Goal: Task Accomplishment & Management: Manage account settings

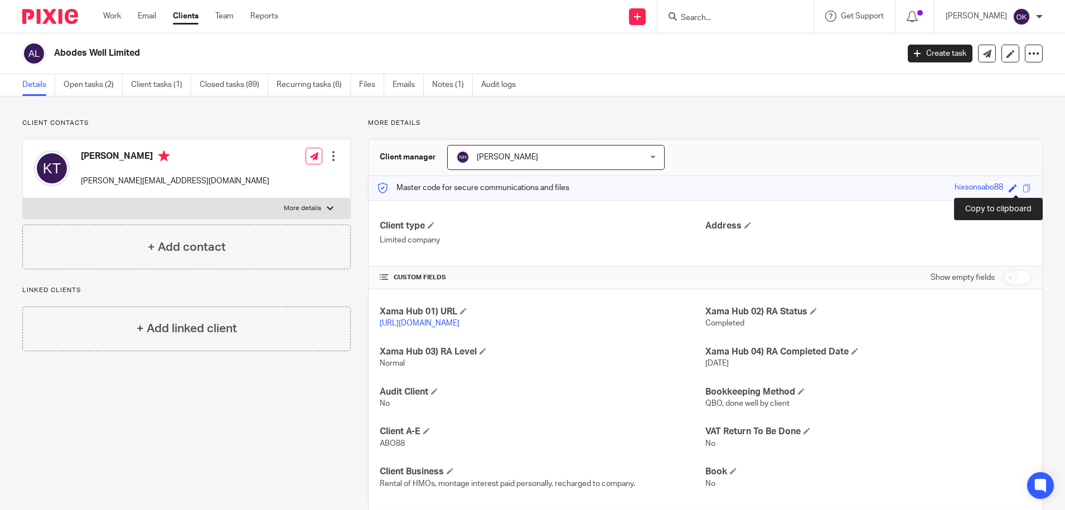
click at [1023, 189] on span at bounding box center [1027, 188] width 8 height 8
click at [166, 85] on link "Client tasks (1)" at bounding box center [161, 85] width 60 height 22
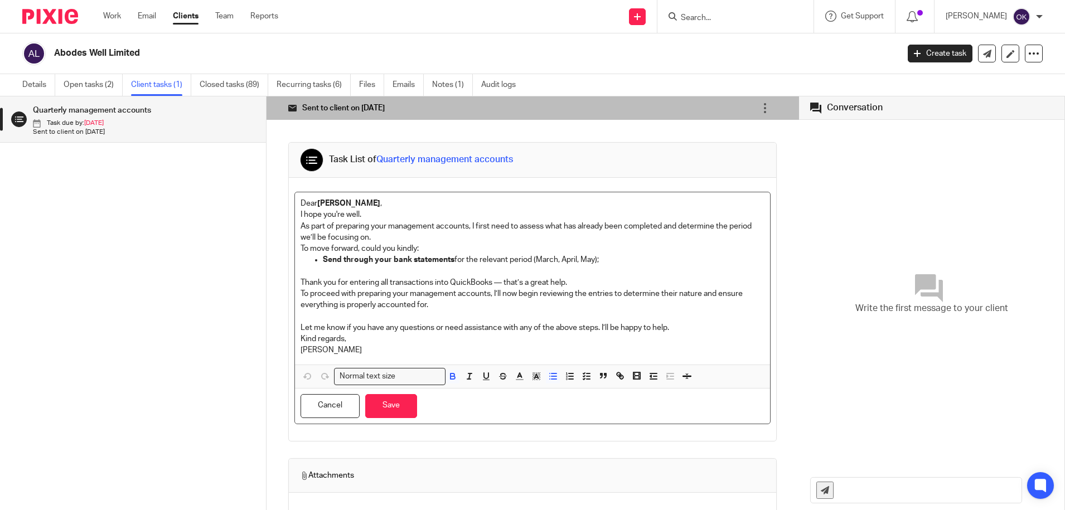
drag, startPoint x: 307, startPoint y: 261, endPoint x: 610, endPoint y: 263, distance: 303.5
click at [614, 262] on ul "Send through your bank statements for the relevant period (March, April, May);" at bounding box center [533, 265] width 464 height 23
drag, startPoint x: 590, startPoint y: 266, endPoint x: 494, endPoint y: 268, distance: 95.4
click at [494, 269] on p at bounding box center [543, 271] width 441 height 11
drag, startPoint x: 601, startPoint y: 260, endPoint x: 309, endPoint y: 265, distance: 292.4
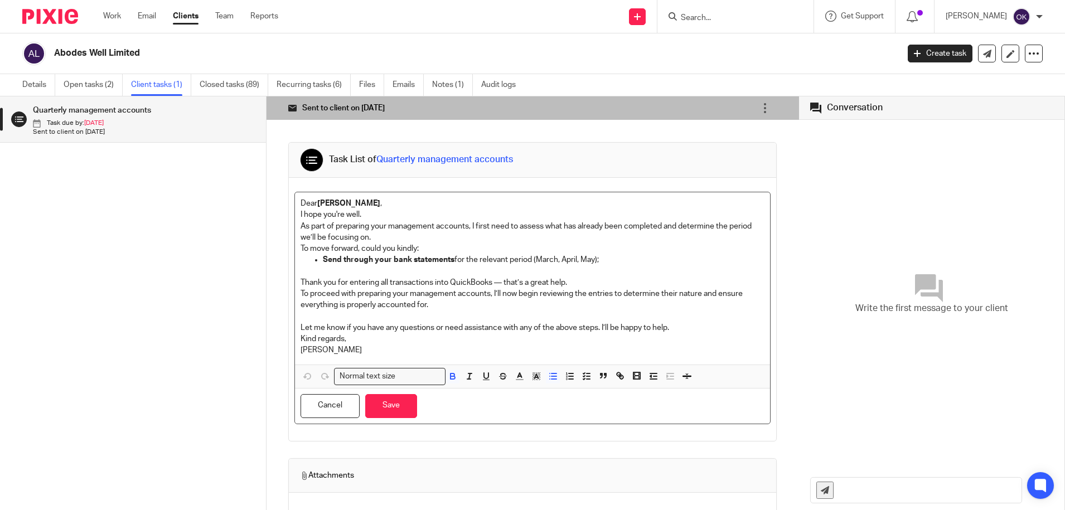
click at [309, 265] on ul "Send through your bank statements for the relevant period (March, April, May);" at bounding box center [533, 265] width 464 height 23
click at [383, 410] on button "Save" at bounding box center [391, 406] width 52 height 24
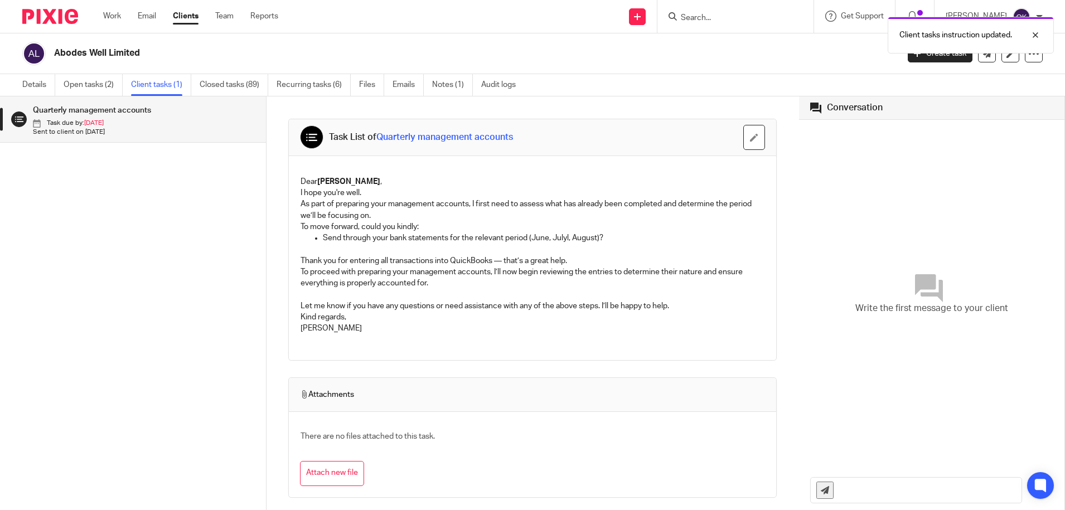
scroll to position [9, 0]
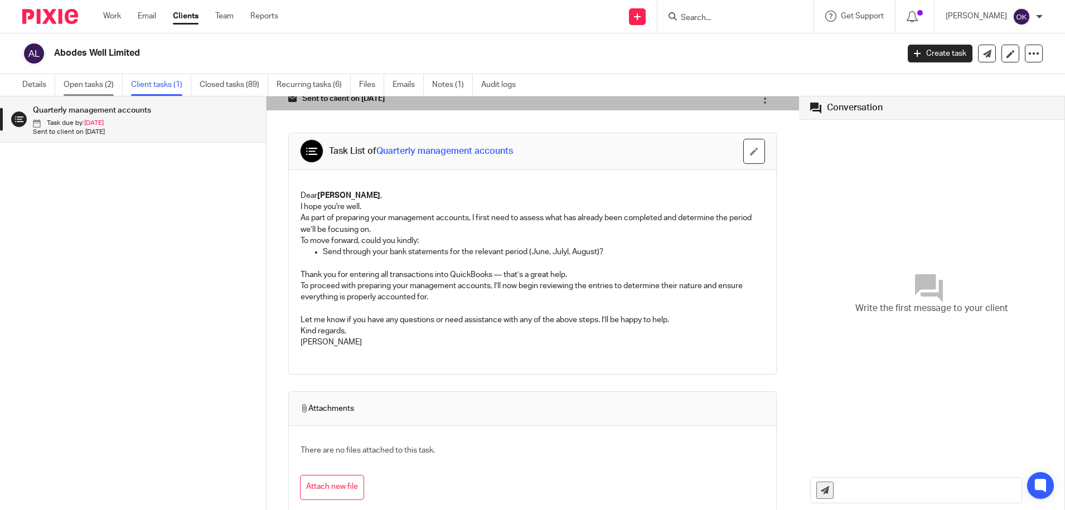
click at [84, 80] on link "Open tasks (2)" at bounding box center [93, 85] width 59 height 22
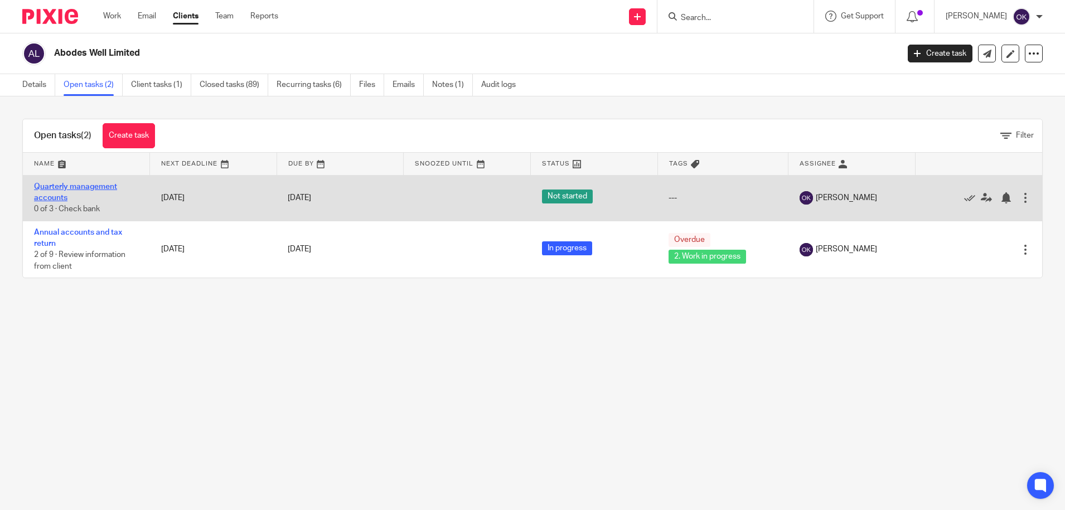
click at [74, 190] on link "Quarterly management accounts" at bounding box center [75, 192] width 83 height 19
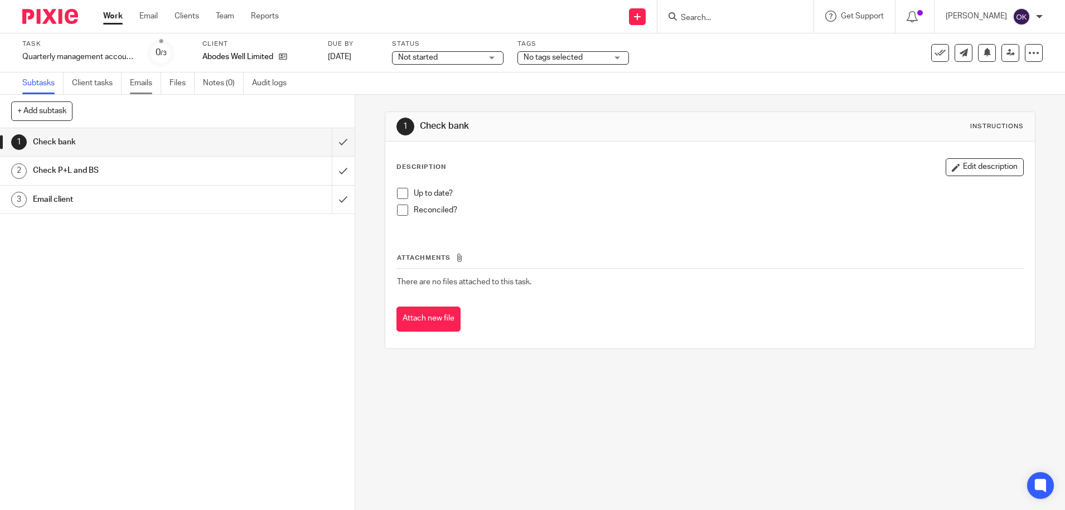
click at [131, 78] on link "Emails" at bounding box center [145, 84] width 31 height 22
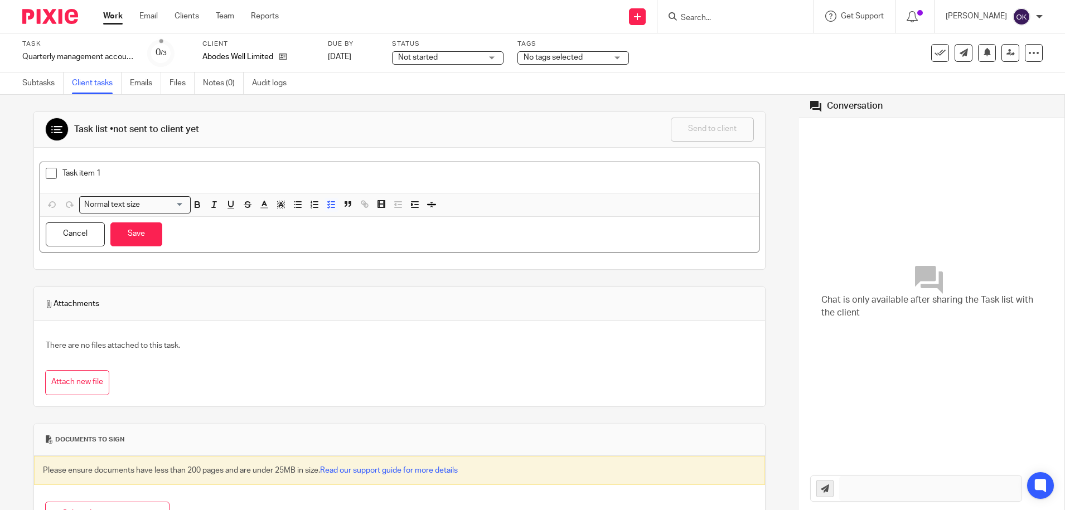
click at [144, 182] on div "Task item 1" at bounding box center [407, 176] width 691 height 17
drag, startPoint x: 99, startPoint y: 175, endPoint x: 79, endPoint y: 177, distance: 20.8
click at [79, 177] on p "Task item 1" at bounding box center [407, 173] width 691 height 11
click at [58, 173] on li "Send through your bank statements for the relevant period (June, Julyl, August)?" at bounding box center [400, 176] width 708 height 17
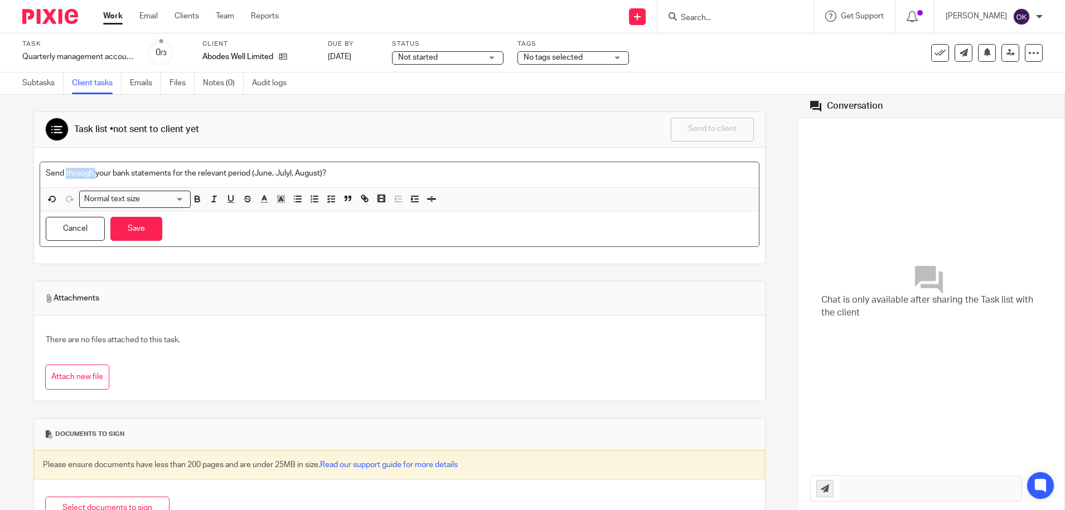
drag, startPoint x: 94, startPoint y: 170, endPoint x: 66, endPoint y: 165, distance: 29.0
click at [66, 165] on div "Send through your bank statements for the relevant period (June, Julyl, August)?" at bounding box center [399, 174] width 719 height 25
click at [337, 175] on p "Send your bank statements for the relevant period (June, Julyl, August)?" at bounding box center [400, 173] width 708 height 11
drag, startPoint x: 137, startPoint y: 228, endPoint x: 144, endPoint y: 228, distance: 7.3
click at [140, 229] on button "Save" at bounding box center [136, 229] width 52 height 24
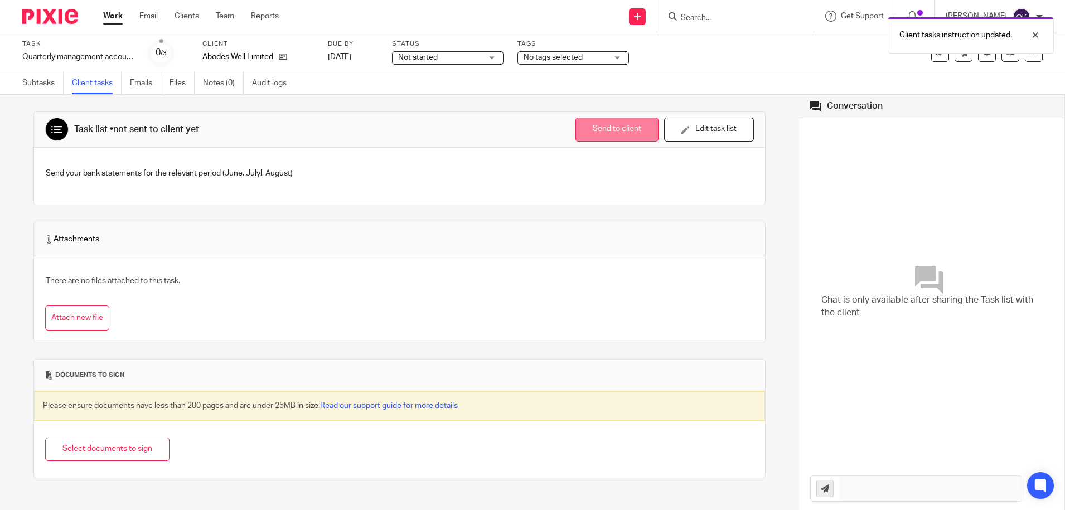
click at [604, 133] on button "Send to client" at bounding box center [617, 130] width 83 height 24
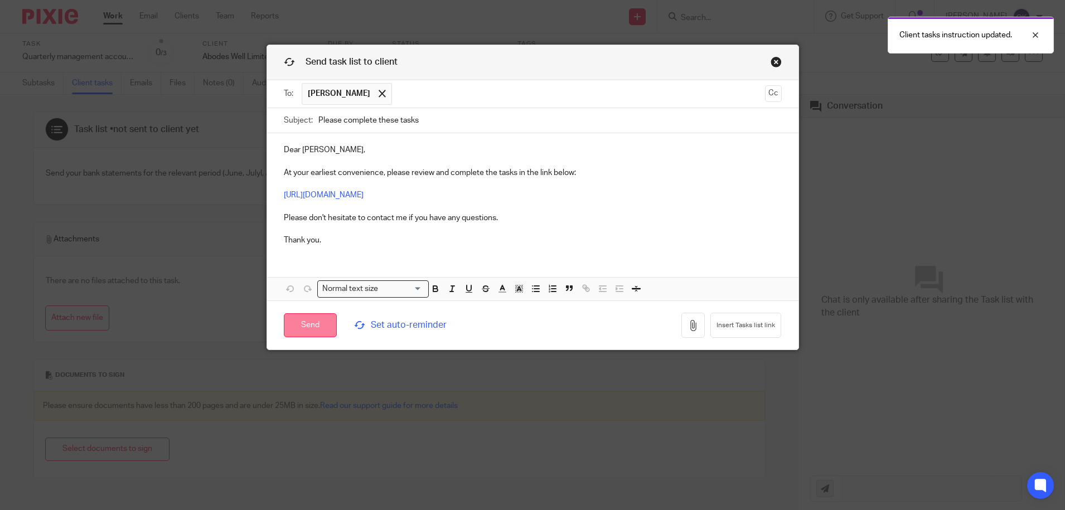
click at [289, 326] on input "Send" at bounding box center [310, 326] width 53 height 24
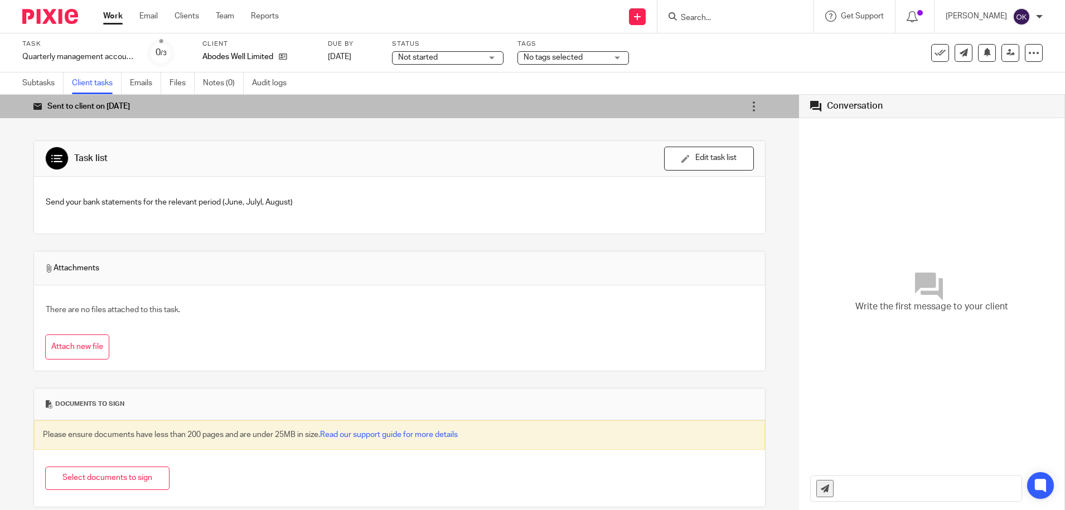
click at [61, 12] on img at bounding box center [50, 16] width 56 height 15
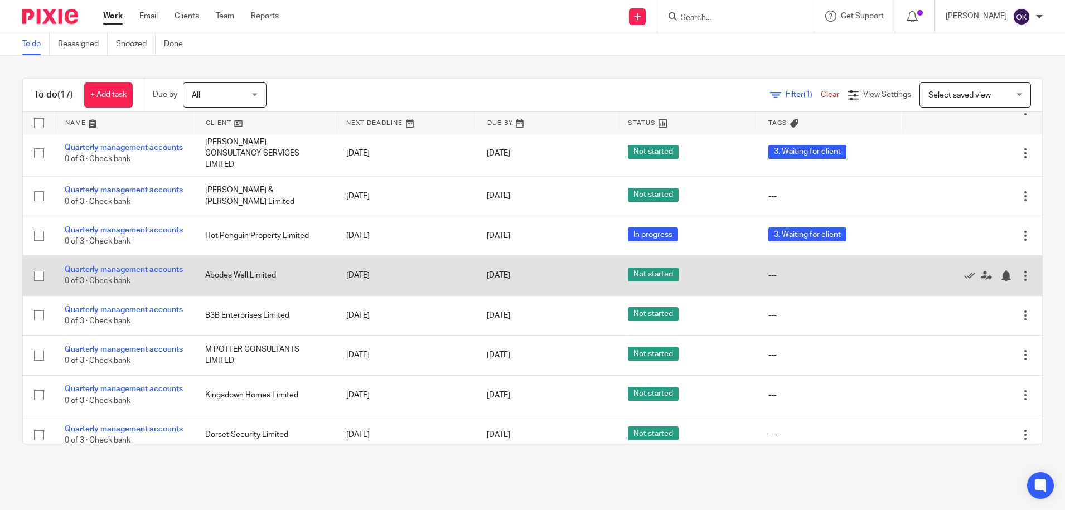
scroll to position [204, 0]
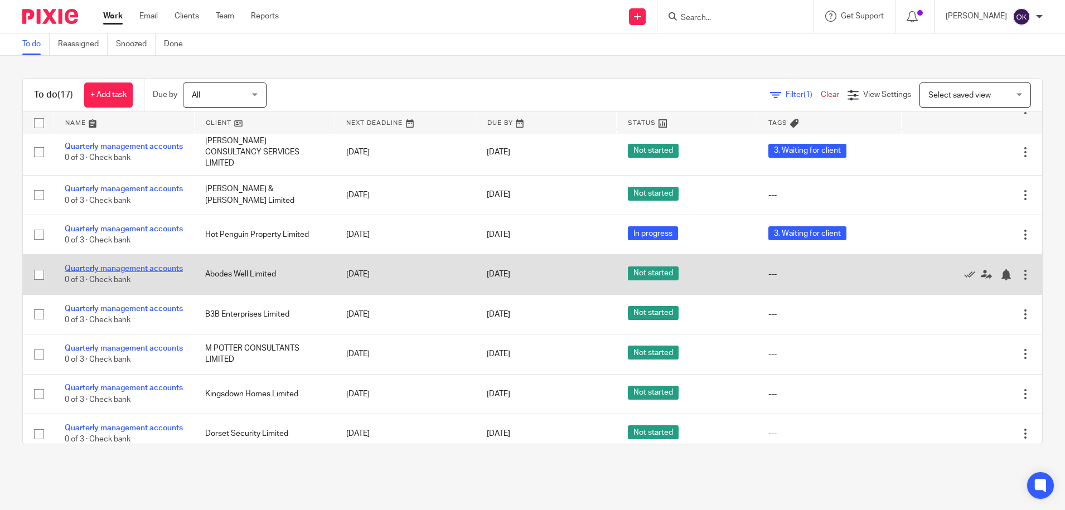
click at [129, 273] on link "Quarterly management accounts" at bounding box center [124, 269] width 118 height 8
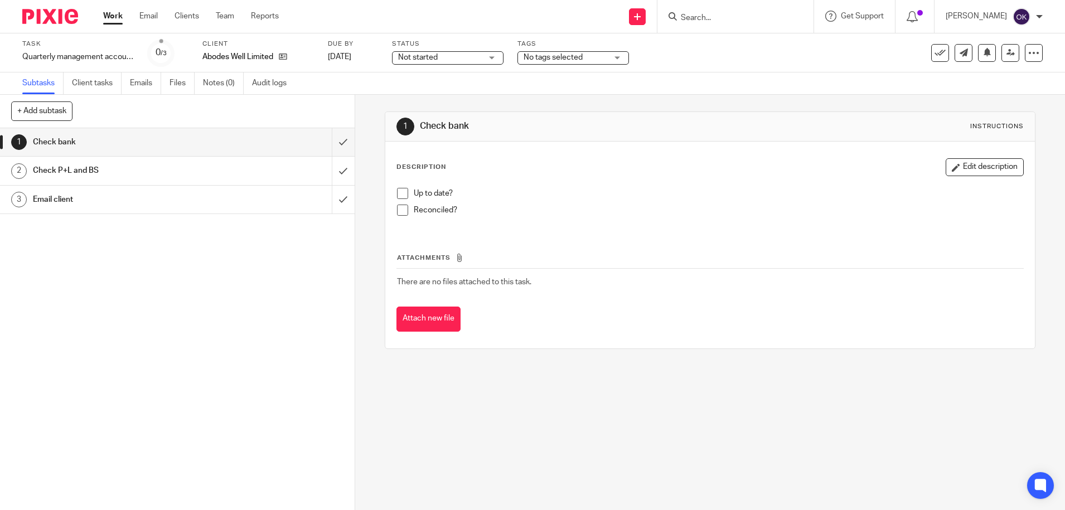
click at [553, 60] on span "No tags selected" at bounding box center [553, 58] width 59 height 8
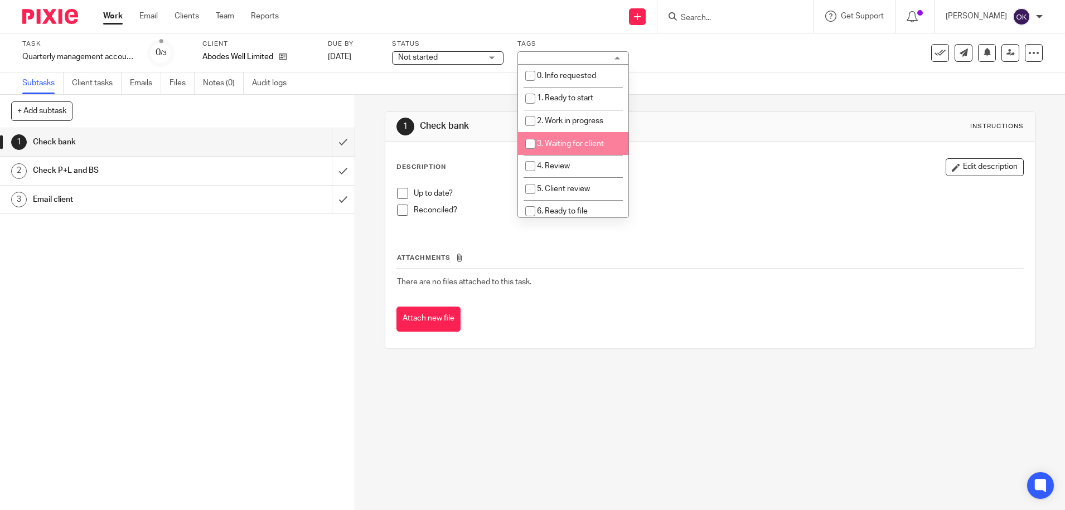
click at [528, 142] on input "checkbox" at bounding box center [530, 143] width 21 height 21
checkbox input "true"
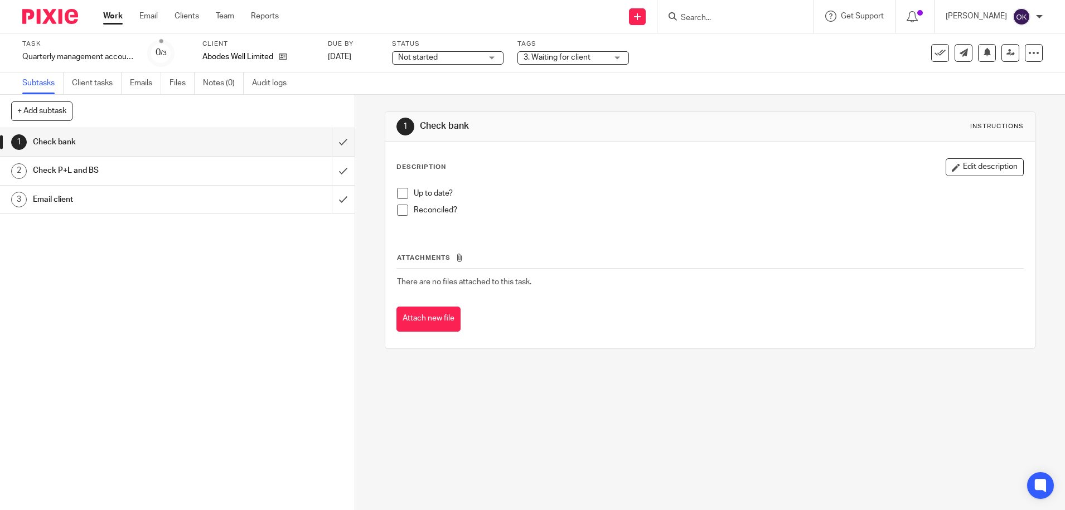
click at [27, 12] on img at bounding box center [50, 16] width 56 height 15
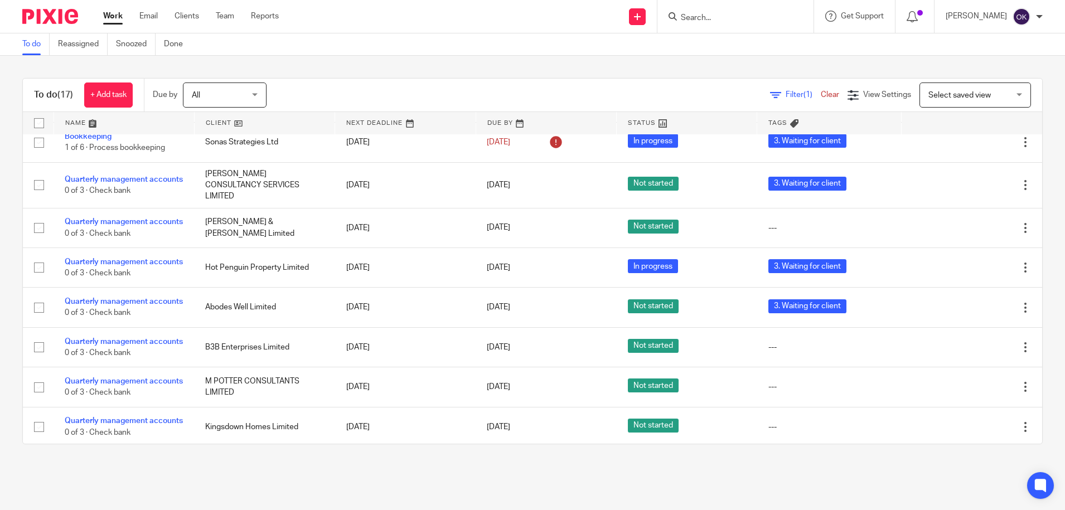
scroll to position [148, 0]
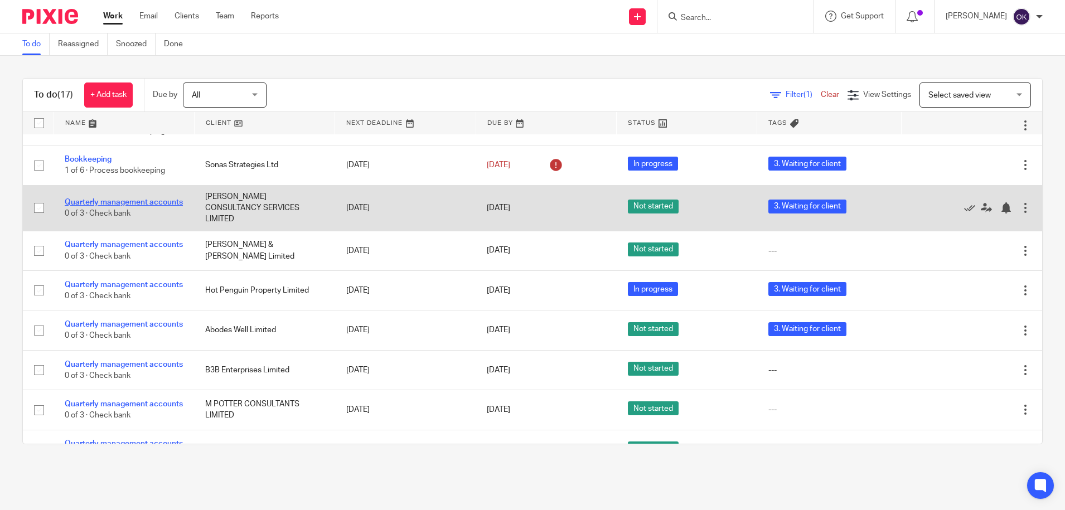
click at [82, 199] on link "Quarterly management accounts" at bounding box center [124, 203] width 118 height 8
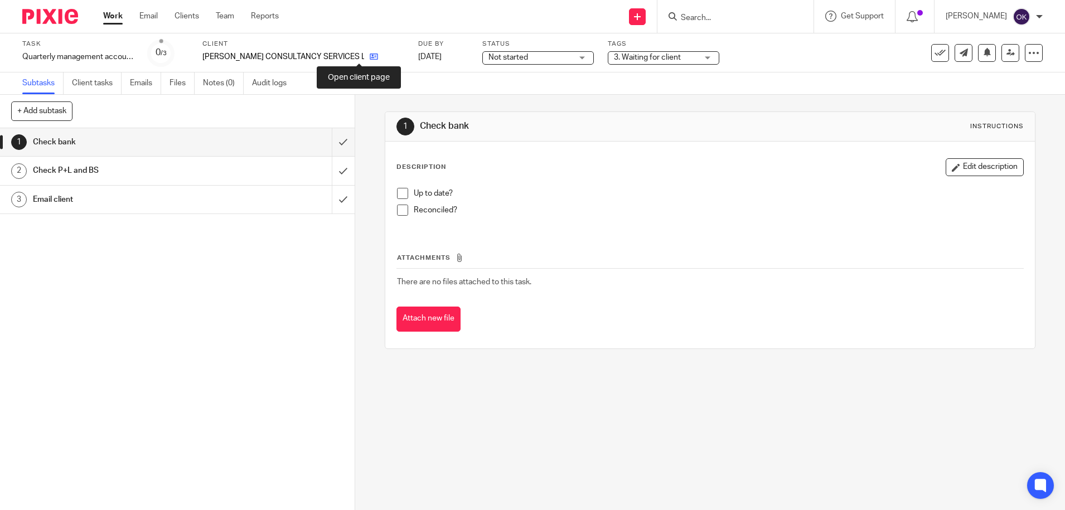
click at [370, 55] on icon at bounding box center [374, 56] width 8 height 8
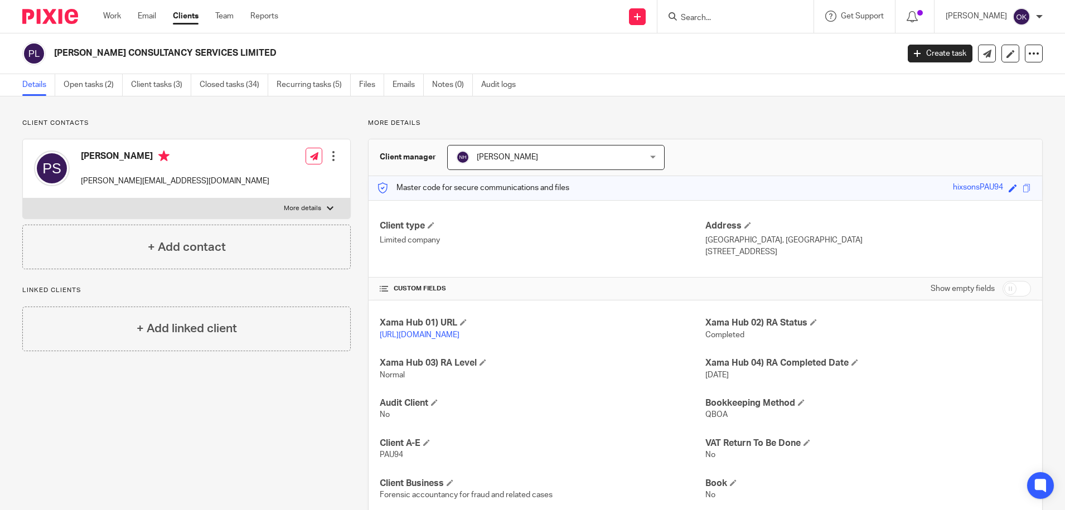
click at [327, 206] on div at bounding box center [330, 208] width 7 height 7
click at [23, 199] on input "More details" at bounding box center [22, 198] width 1 height 1
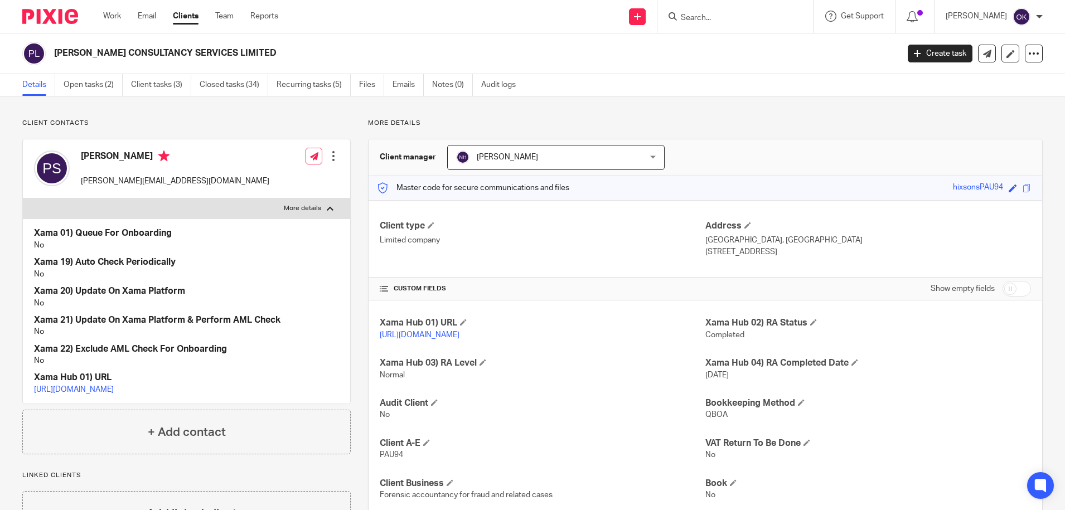
click at [327, 206] on div at bounding box center [330, 208] width 7 height 7
click at [23, 199] on input "More details" at bounding box center [22, 198] width 1 height 1
checkbox input "false"
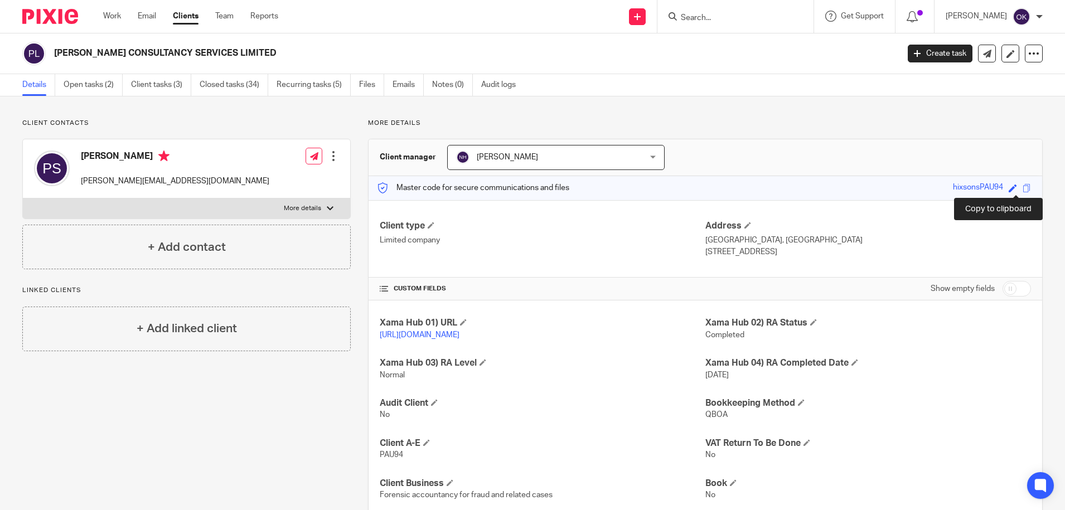
click at [1023, 189] on span at bounding box center [1027, 188] width 8 height 8
click at [60, 14] on img at bounding box center [50, 16] width 56 height 15
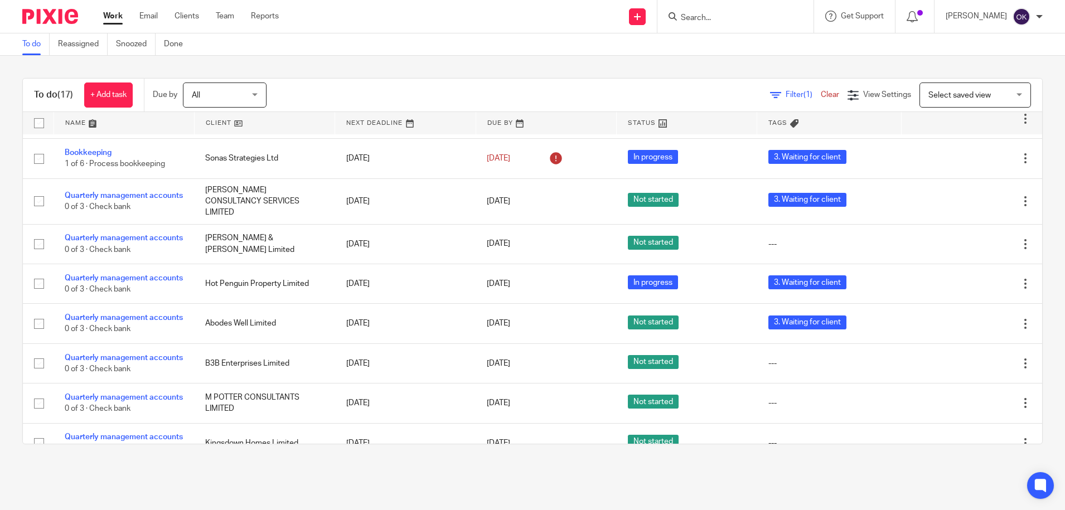
scroll to position [158, 0]
